Goal: Information Seeking & Learning: Check status

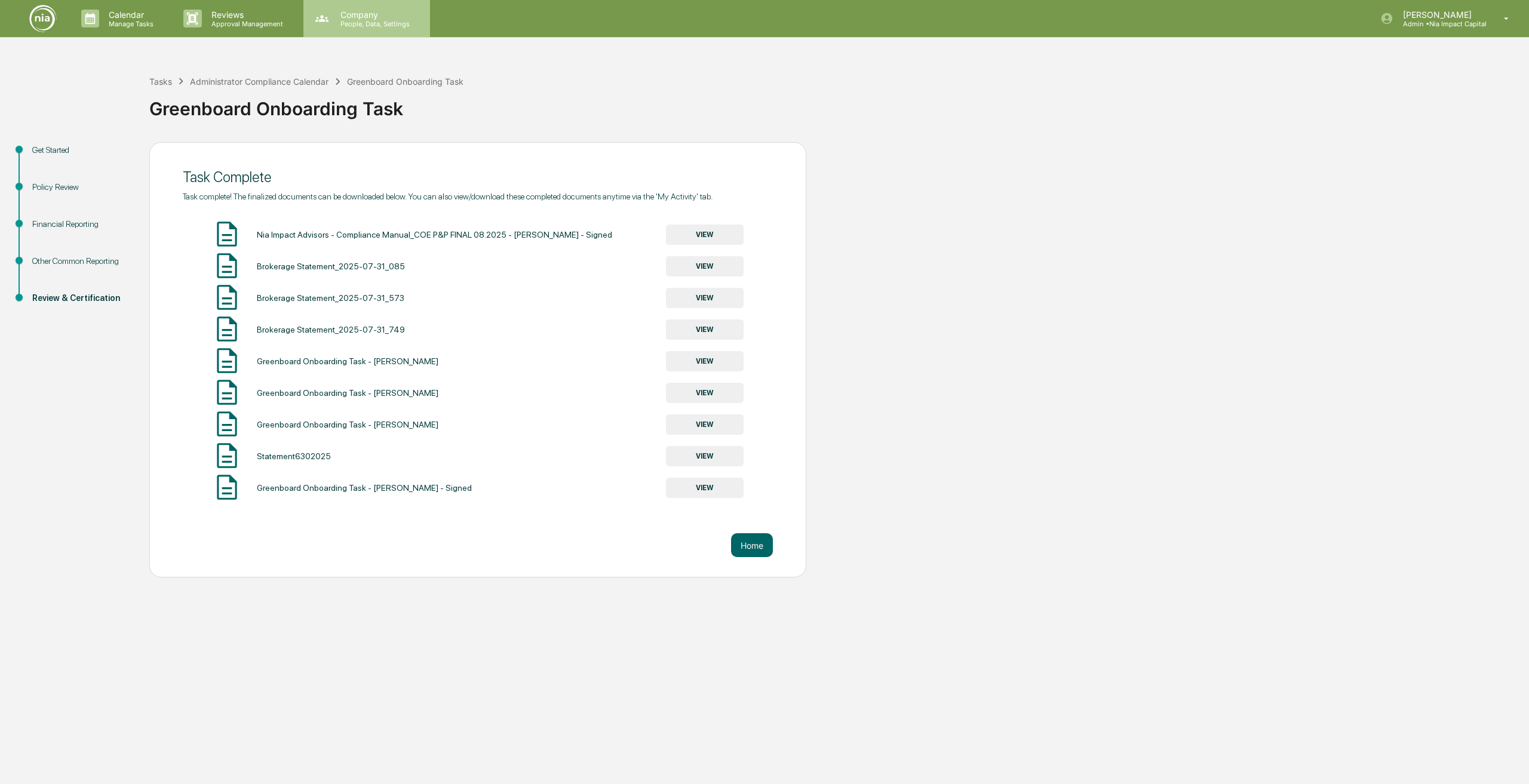
click at [374, 20] on p "People, Data, Settings" at bounding box center [373, 23] width 85 height 8
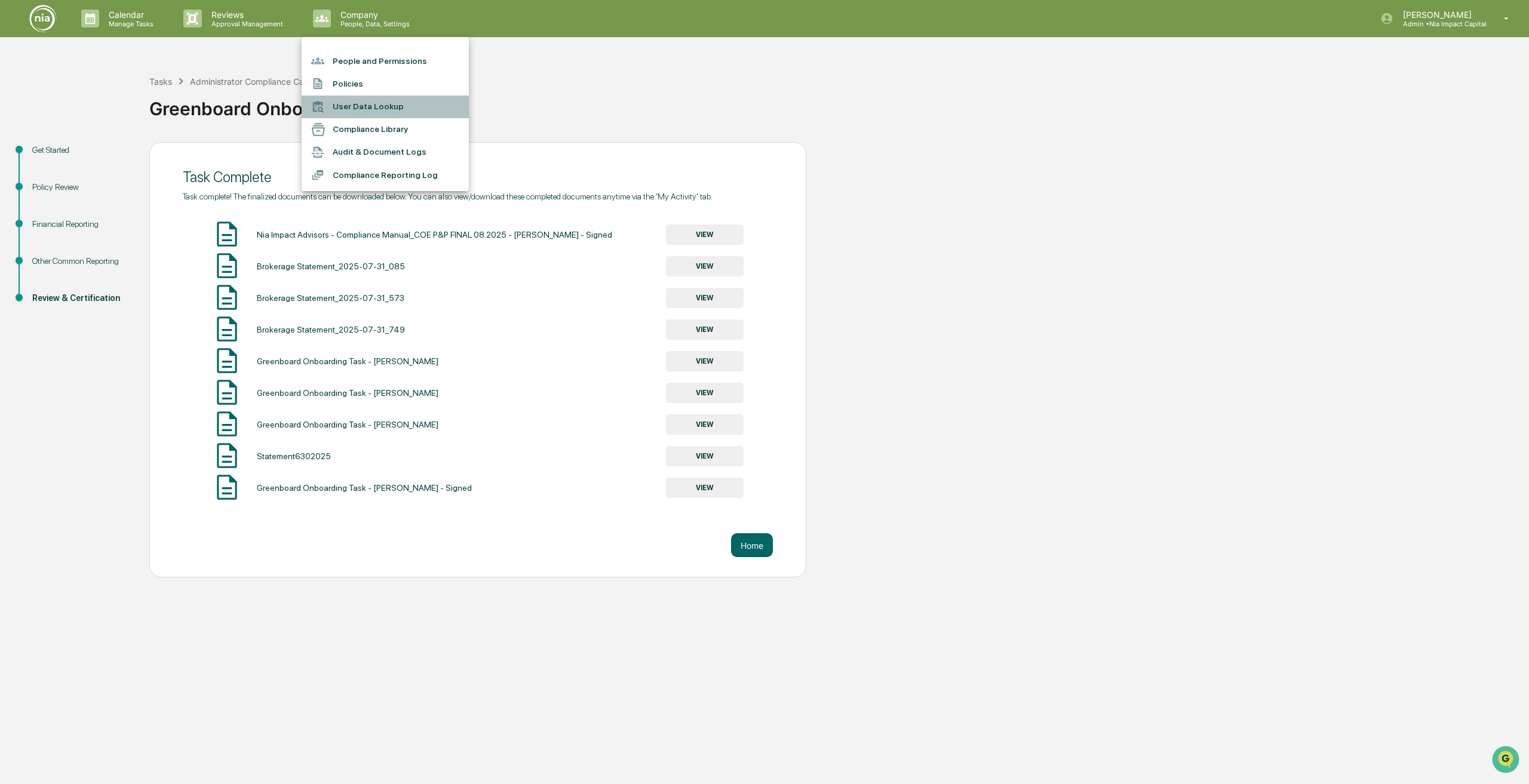
click at [373, 110] on li "User Data Lookup" at bounding box center [384, 107] width 167 height 23
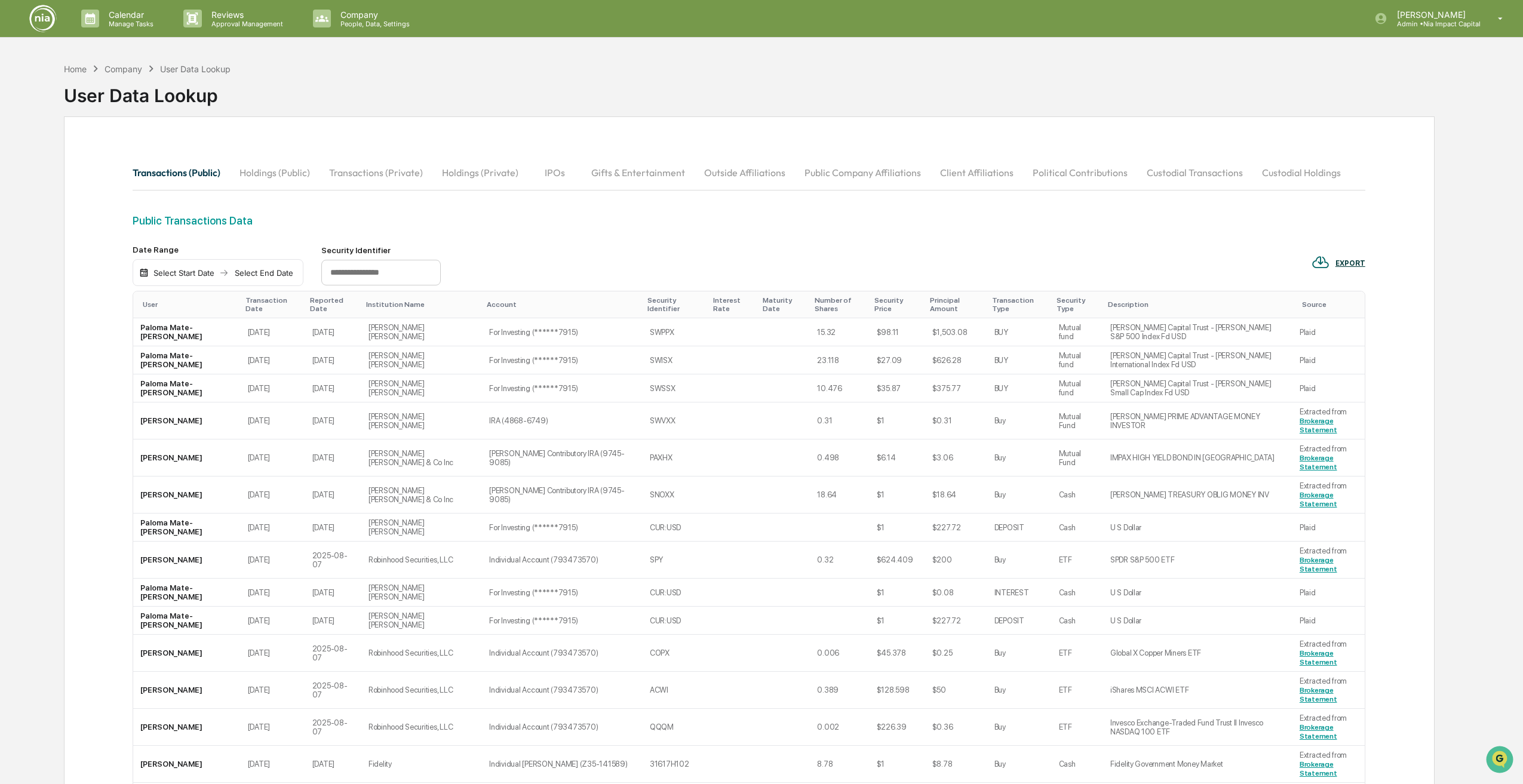
drag, startPoint x: 1182, startPoint y: 173, endPoint x: 1258, endPoint y: 182, distance: 76.5
click at [1182, 174] on button "Custodial Transactions" at bounding box center [1194, 172] width 115 height 28
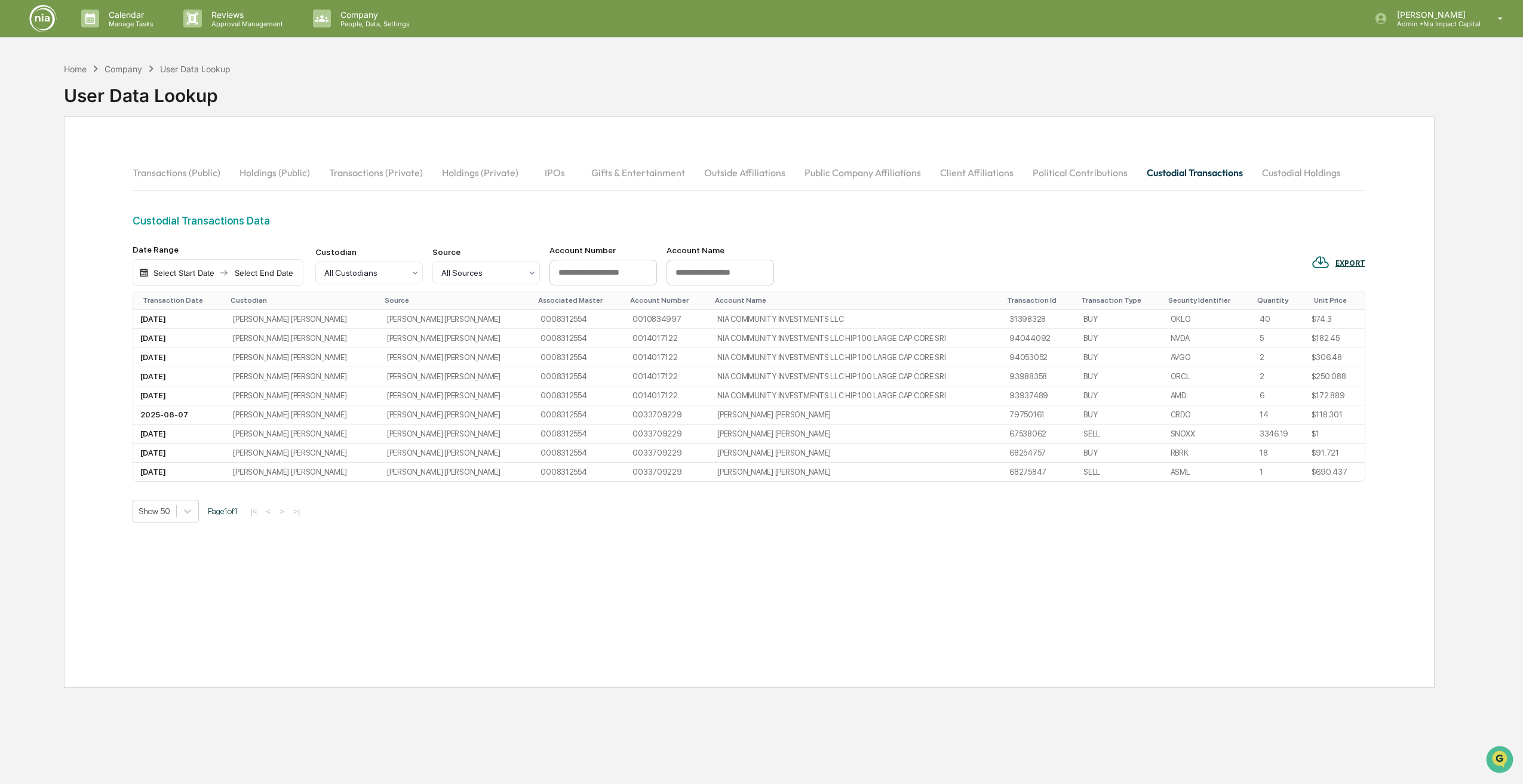
click at [1285, 180] on button "Custodial Holdings" at bounding box center [1301, 172] width 98 height 28
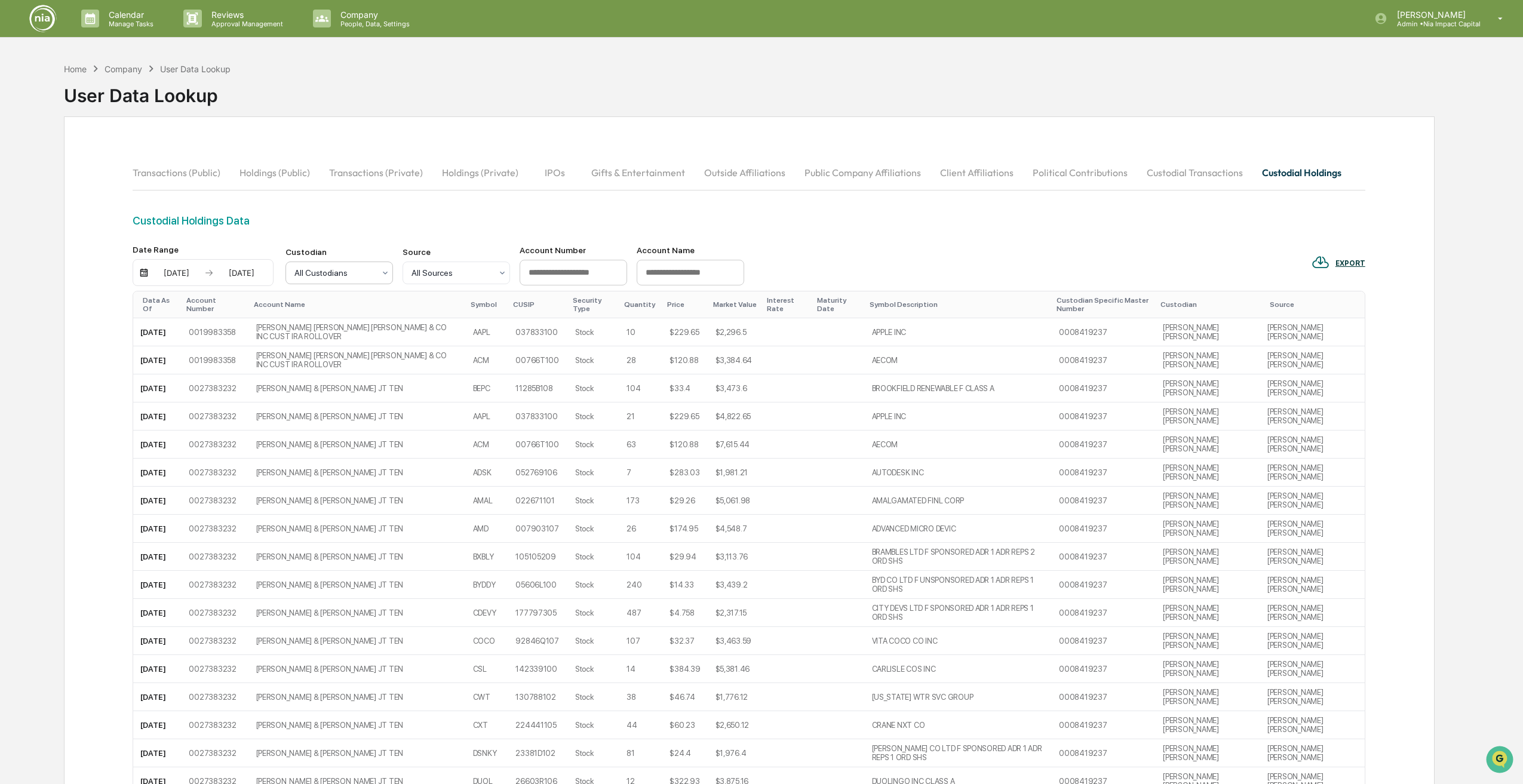
click at [361, 275] on div at bounding box center [334, 273] width 80 height 12
click at [338, 340] on td "[PERSON_NAME] [PERSON_NAME] [PERSON_NAME] & CO INC CUST IRA ROLLOVER" at bounding box center [357, 332] width 216 height 28
click at [346, 283] on div "All Custodians" at bounding box center [338, 273] width 107 height 23
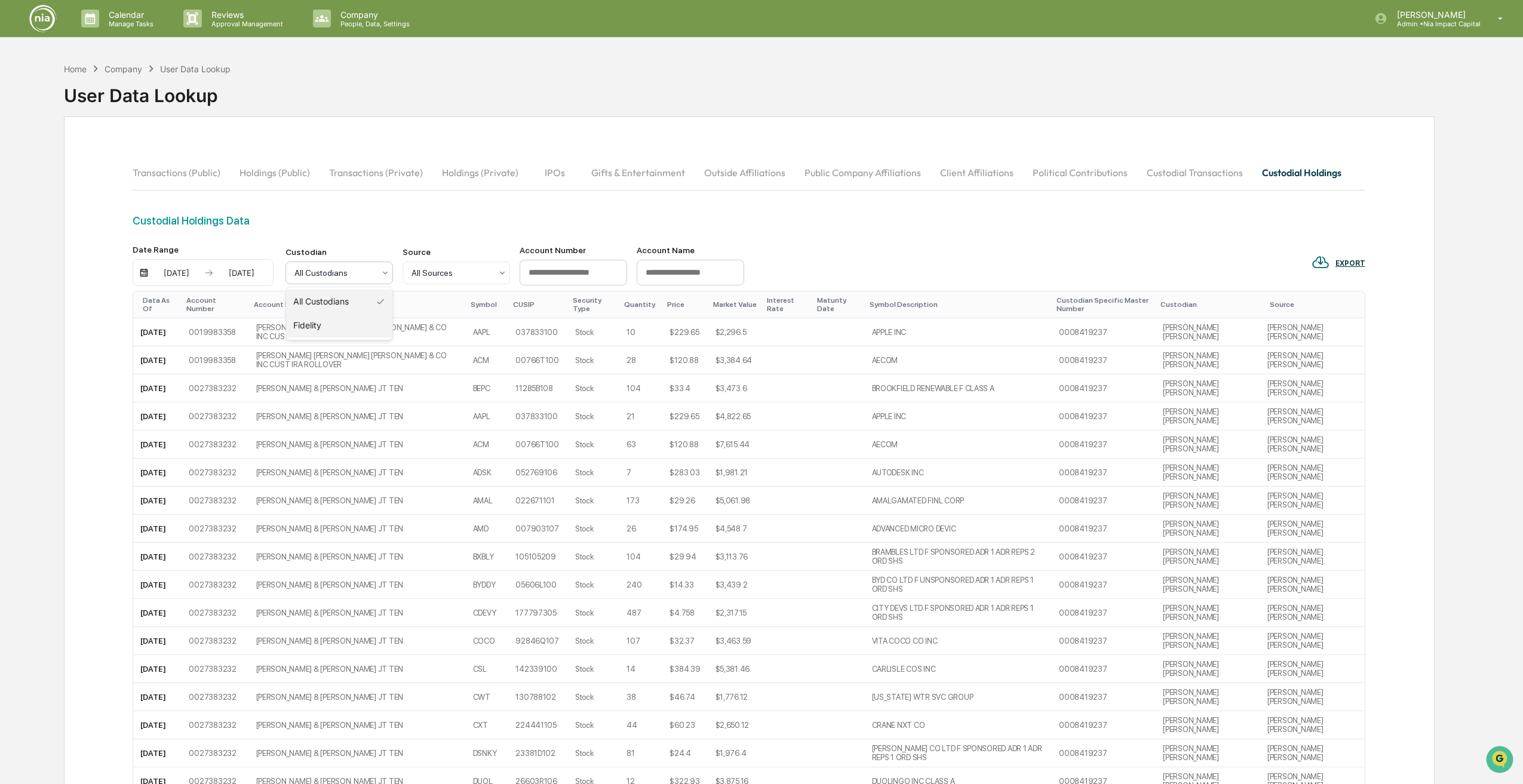
click at [337, 325] on div "Fidelity" at bounding box center [339, 325] width 107 height 24
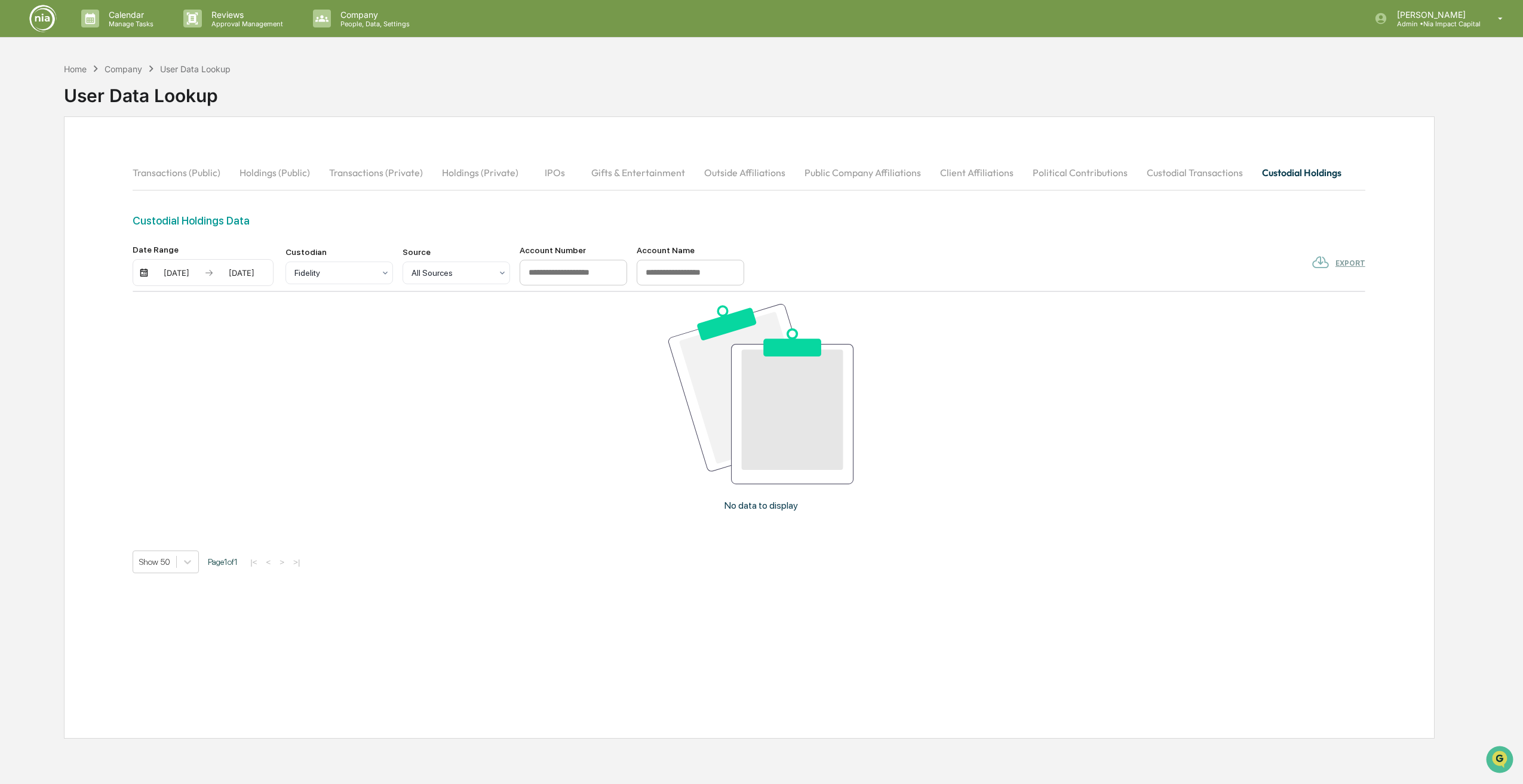
click at [235, 270] on div "[DATE]" at bounding box center [241, 273] width 51 height 10
click at [315, 395] on button "13" at bounding box center [312, 391] width 22 height 22
click at [1193, 164] on button "Custodial Transactions" at bounding box center [1194, 172] width 115 height 28
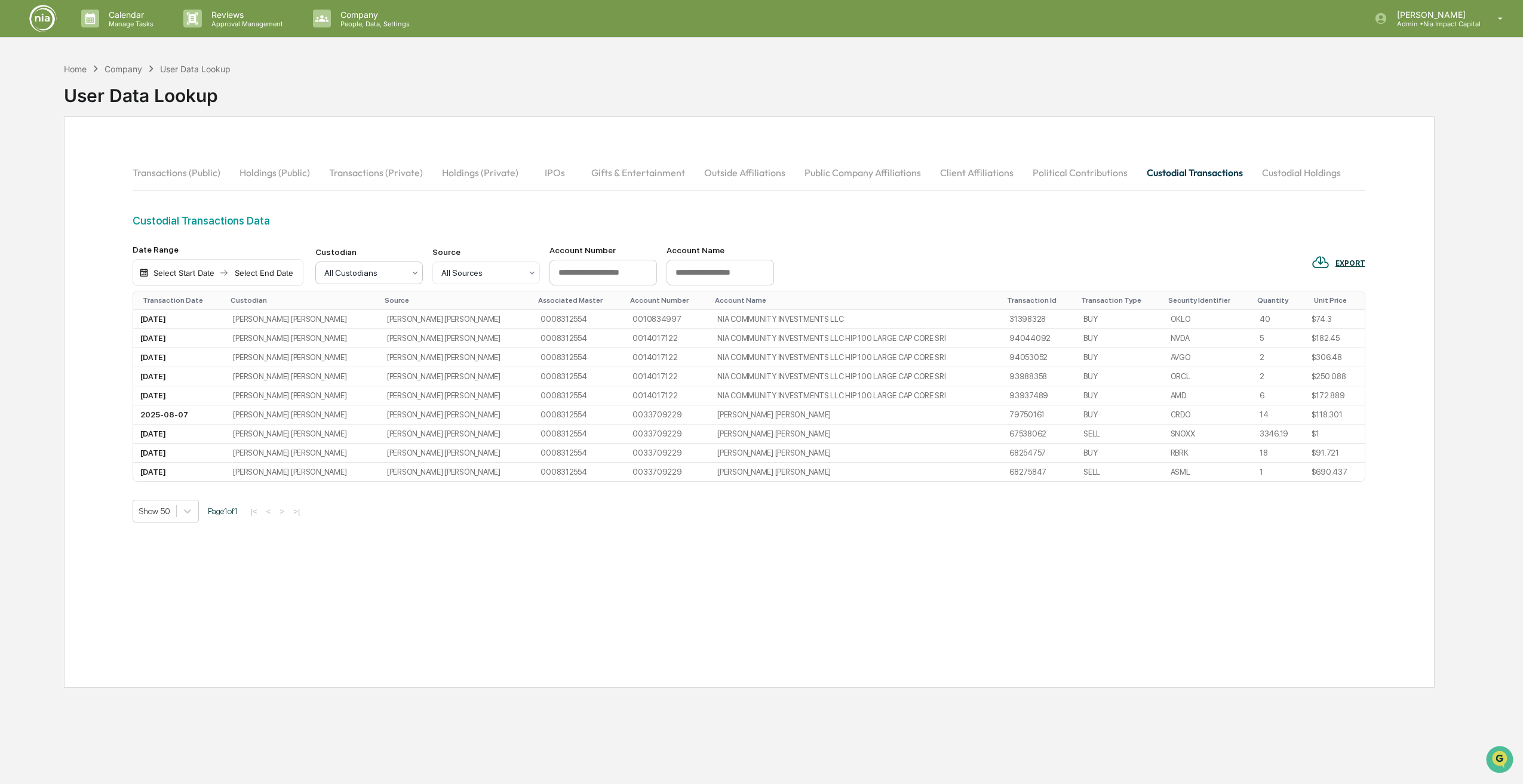
click at [413, 278] on div at bounding box center [415, 273] width 10 height 22
click at [405, 319] on div "[PERSON_NAME] [PERSON_NAME]" at bounding box center [369, 332] width 107 height 38
click at [405, 273] on div at bounding box center [364, 273] width 80 height 12
click at [392, 298] on div "All Custodians" at bounding box center [369, 302] width 107 height 24
click at [1300, 169] on button "Custodial Holdings" at bounding box center [1301, 172] width 98 height 28
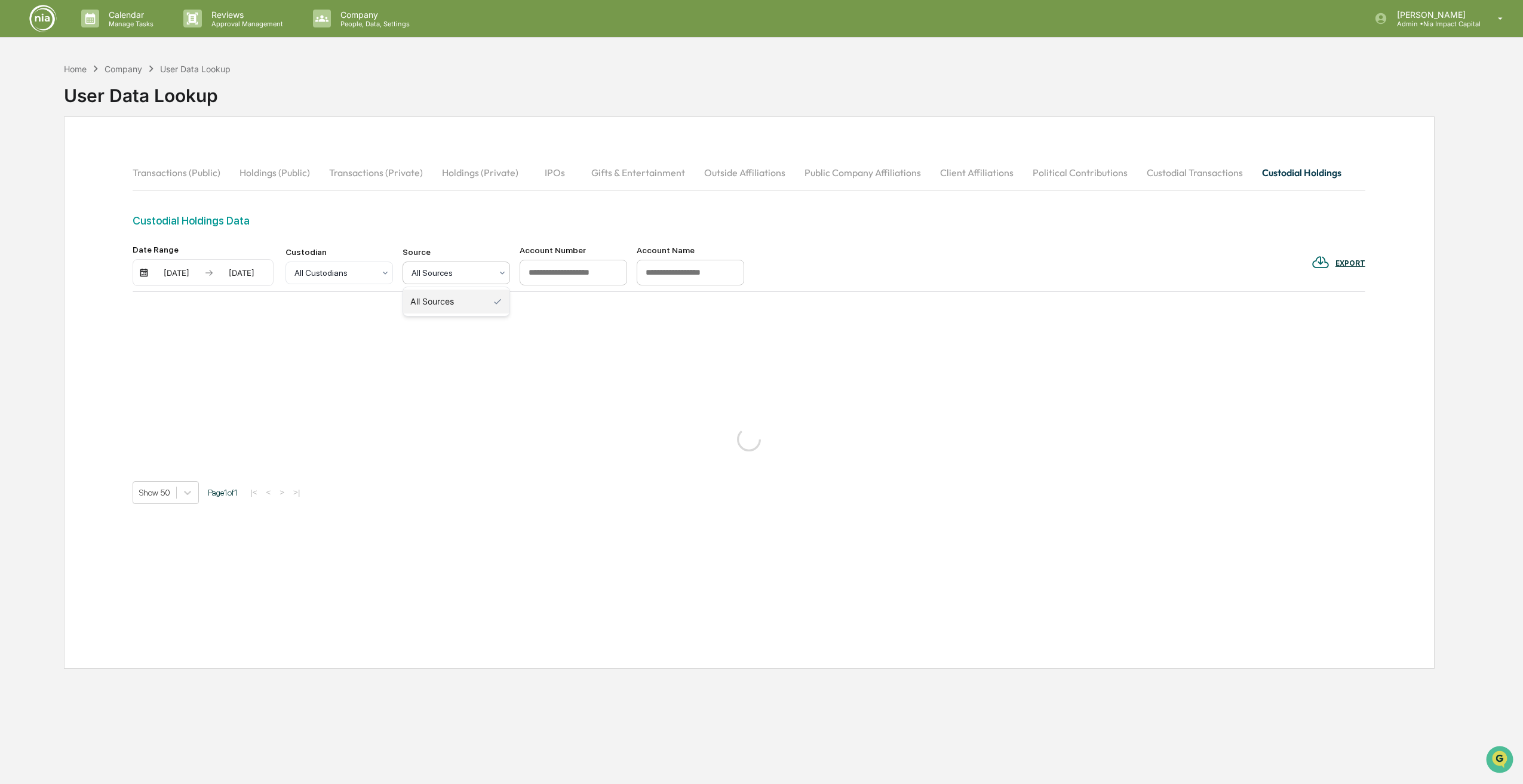
click at [472, 274] on div at bounding box center [451, 273] width 80 height 12
click at [471, 274] on div at bounding box center [451, 273] width 80 height 12
click at [364, 272] on div at bounding box center [334, 273] width 80 height 12
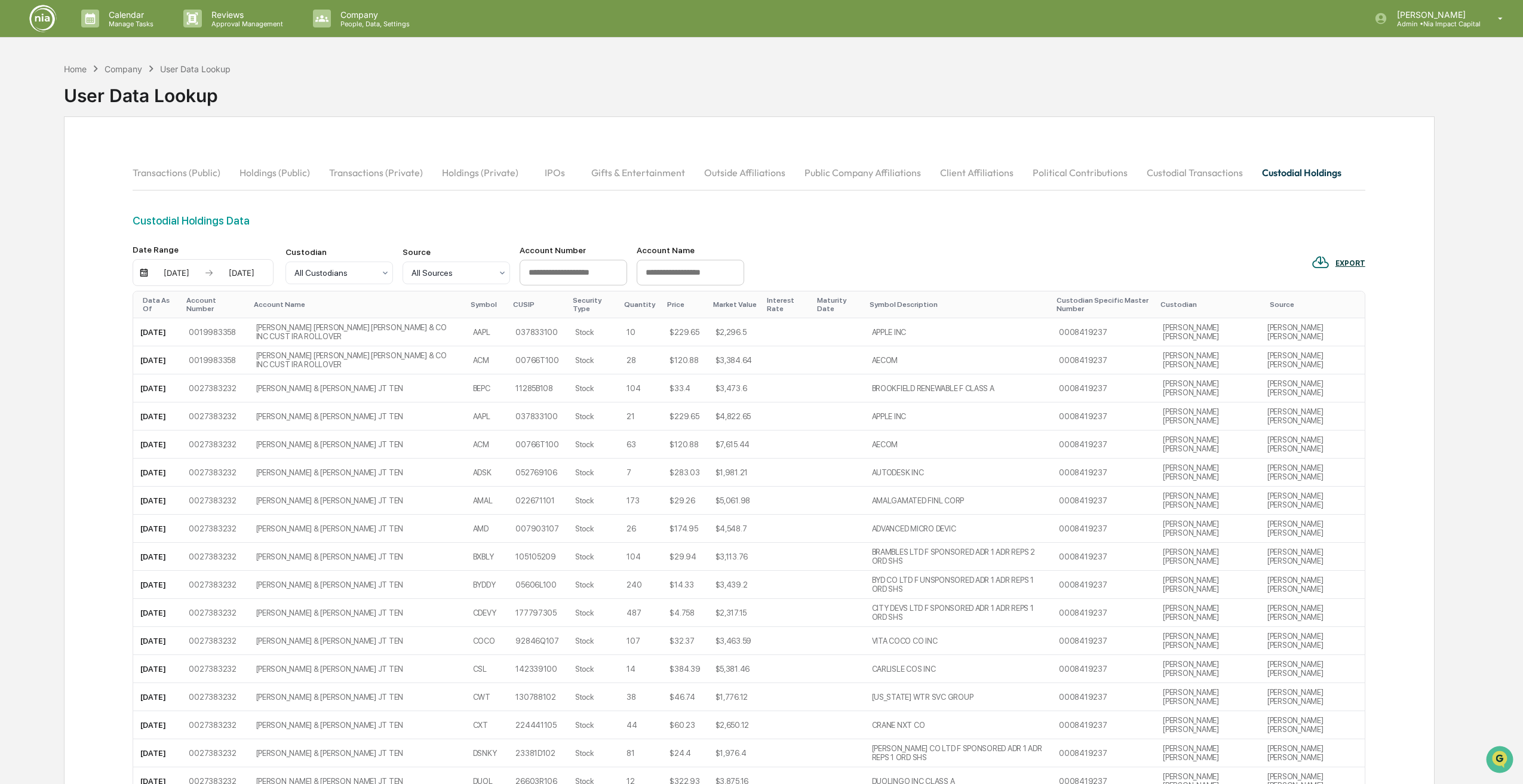
click at [1260, 310] on th "Custodian" at bounding box center [1207, 304] width 104 height 27
click at [1255, 308] on div "Custodian" at bounding box center [1208, 304] width 95 height 8
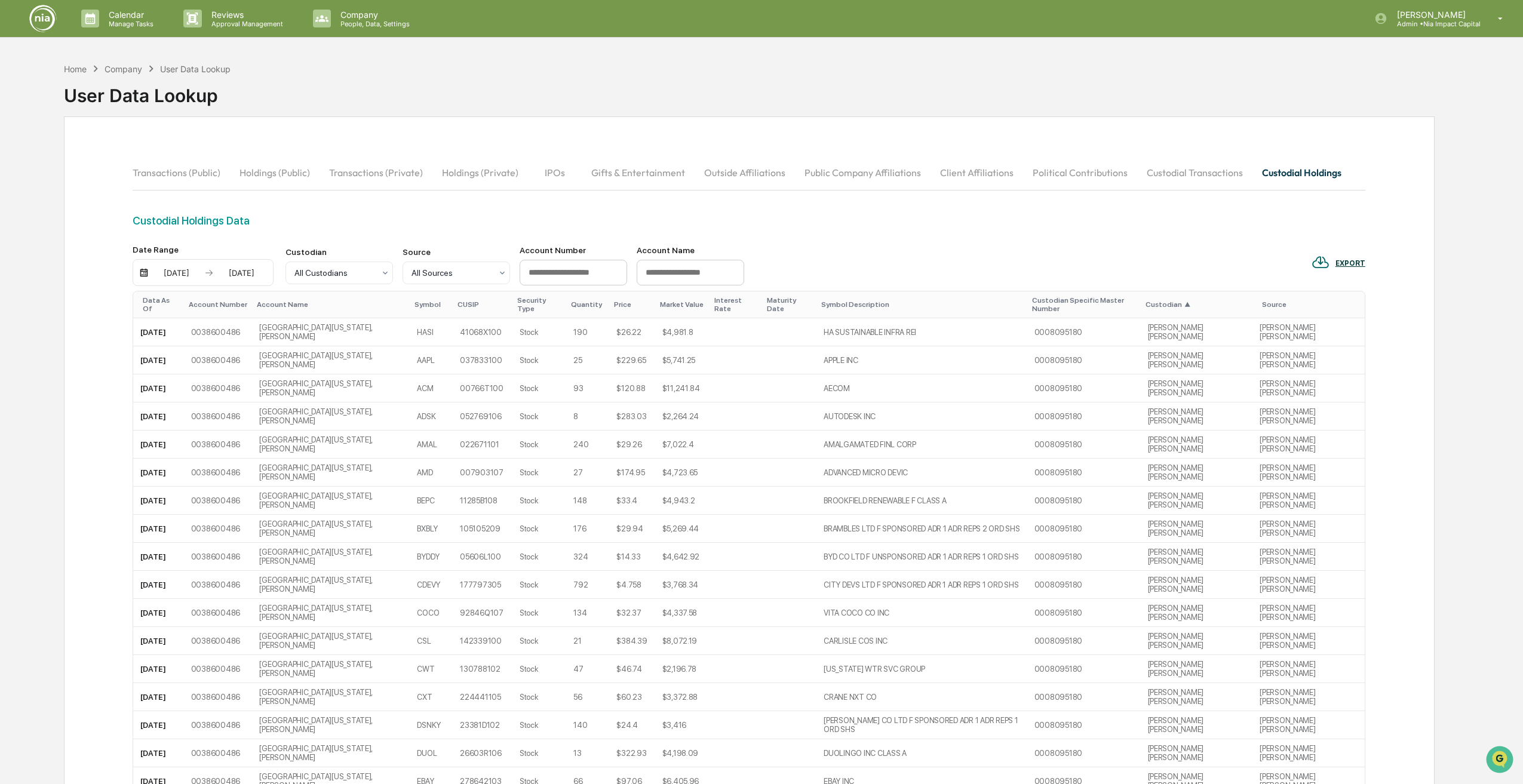
click at [1190, 300] on span "▲" at bounding box center [1186, 304] width 6 height 8
